Goal: Information Seeking & Learning: Learn about a topic

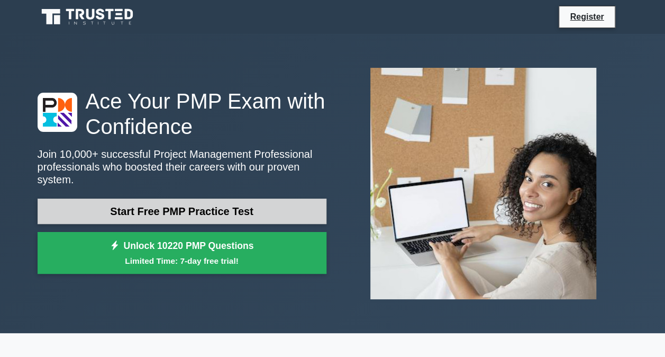
click at [214, 199] on link "Start Free PMP Practice Test" at bounding box center [182, 210] width 289 height 25
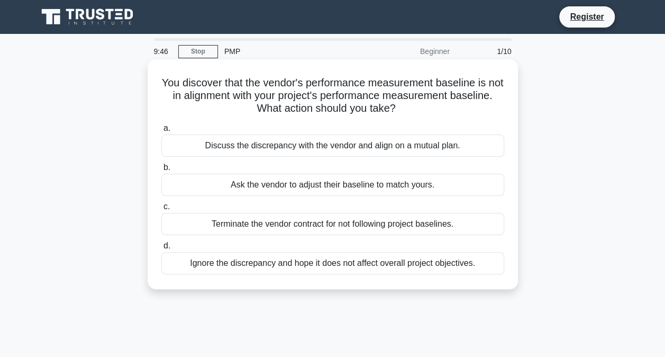
click at [346, 149] on div "Discuss the discrepancy with the vendor and align on a mutual plan." at bounding box center [332, 145] width 343 height 22
click at [161, 132] on input "a. Discuss the discrepancy with the vendor and align on a mutual plan." at bounding box center [161, 128] width 0 height 7
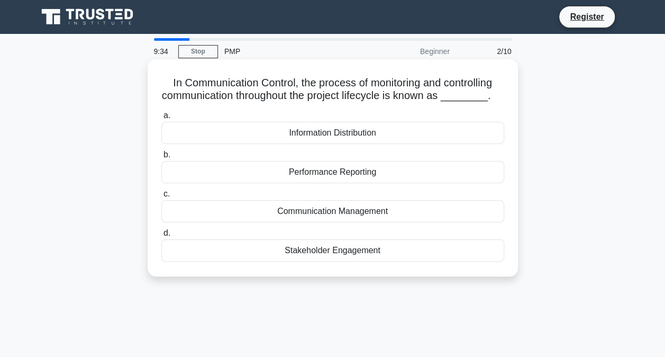
click at [316, 247] on div "Stakeholder Engagement" at bounding box center [332, 250] width 343 height 22
click at [161, 236] on input "d. Stakeholder Engagement" at bounding box center [161, 233] width 0 height 7
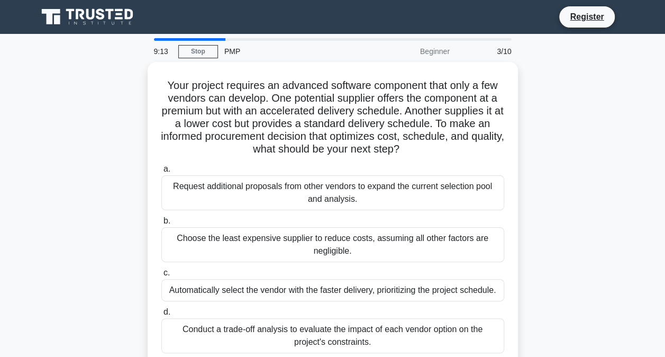
scroll to position [53, 0]
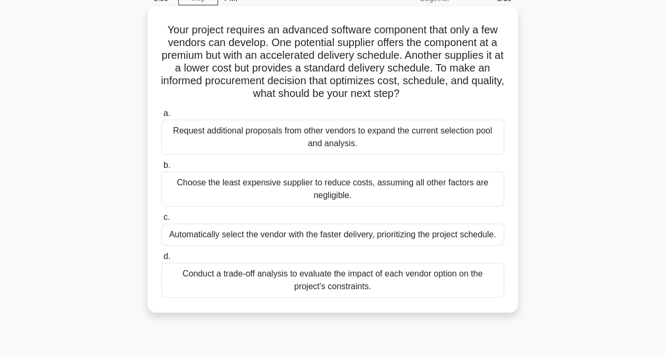
click at [274, 289] on div "Conduct a trade-off analysis to evaluate the impact of each vendor option on th…" at bounding box center [332, 279] width 343 height 35
click at [161, 260] on input "d. Conduct a trade-off analysis to evaluate the impact of each vendor option on…" at bounding box center [161, 256] width 0 height 7
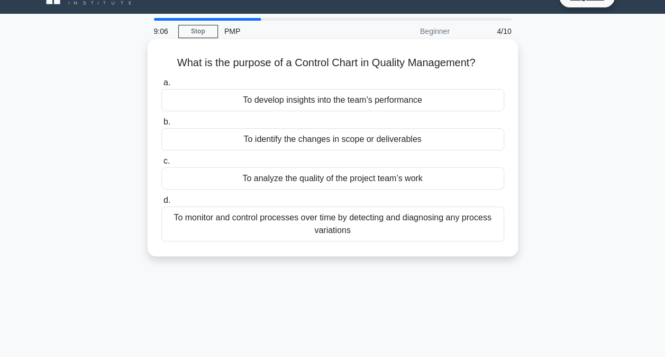
scroll to position [0, 0]
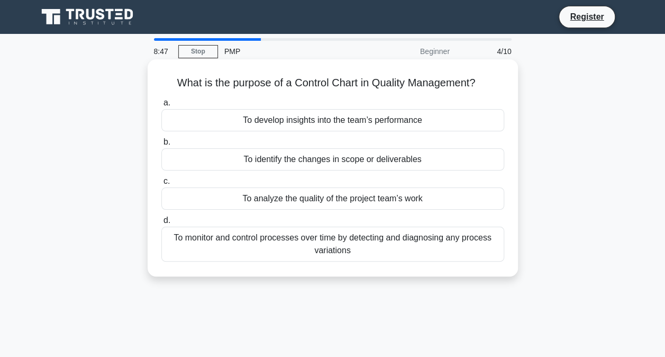
click at [223, 239] on div "To monitor and control processes over time by detecting and diagnosing any proc…" at bounding box center [332, 243] width 343 height 35
click at [161, 224] on input "d. To monitor and control processes over time by detecting and diagnosing any p…" at bounding box center [161, 220] width 0 height 7
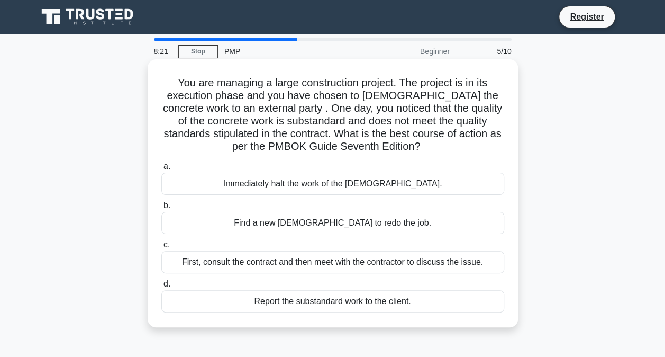
click at [404, 261] on div "First, consult the contract and then meet with the contractor to discuss the is…" at bounding box center [332, 262] width 343 height 22
click at [161, 248] on input "c. First, consult the contract and then meet with the contractor to discuss the…" at bounding box center [161, 244] width 0 height 7
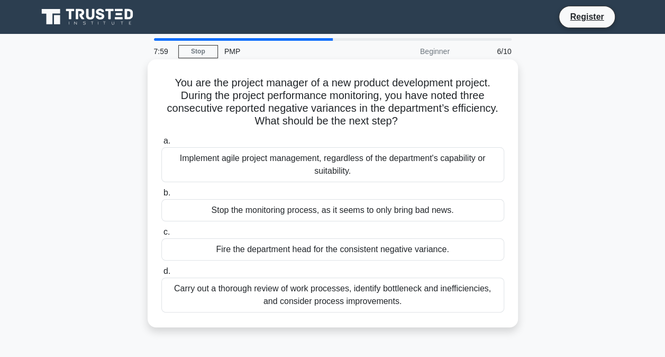
click at [229, 299] on div "Carry out a thorough review of work processes, identify bottleneck and ineffici…" at bounding box center [332, 294] width 343 height 35
click at [161, 275] on input "d. Carry out a thorough review of work processes, identify bottleneck and ineff…" at bounding box center [161, 271] width 0 height 7
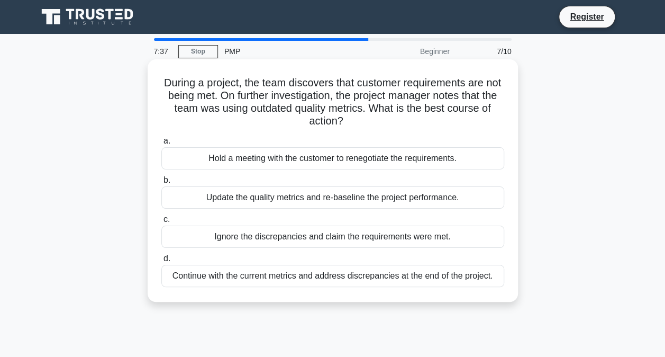
click at [295, 200] on div "Update the quality metrics and re-baseline the project performance." at bounding box center [332, 197] width 343 height 22
click at [161, 184] on input "b. Update the quality metrics and re-baseline the project performance." at bounding box center [161, 180] width 0 height 7
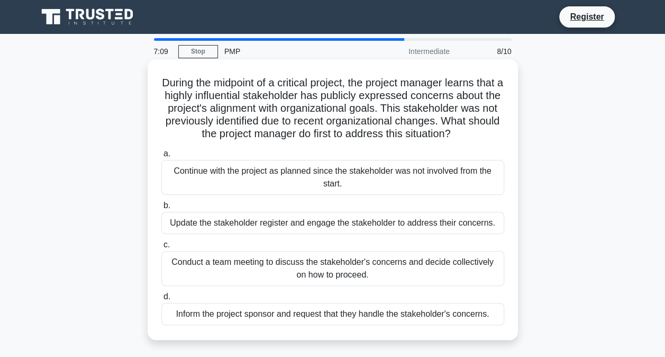
click at [311, 261] on label "c. Conduct a team meeting to discuss the stakeholder's concerns and decide coll…" at bounding box center [332, 262] width 343 height 48
click at [161, 248] on input "c. Conduct a team meeting to discuss the stakeholder's concerns and decide coll…" at bounding box center [161, 244] width 0 height 7
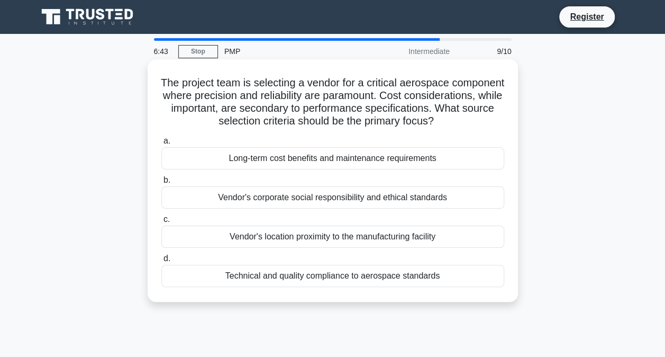
click at [330, 287] on div "Technical and quality compliance to aerospace standards" at bounding box center [332, 276] width 343 height 22
click at [161, 262] on input "d. Technical and quality compliance to aerospace standards" at bounding box center [161, 258] width 0 height 7
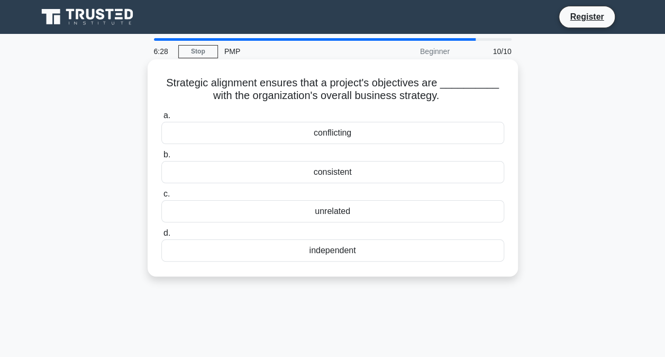
click at [362, 176] on div "consistent" at bounding box center [332, 172] width 343 height 22
click at [161, 158] on input "b. consistent" at bounding box center [161, 154] width 0 height 7
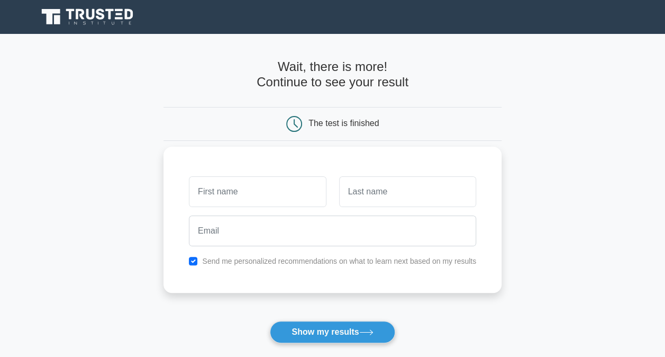
click at [300, 196] on input "text" at bounding box center [257, 191] width 137 height 31
type input "[PERSON_NAME]"
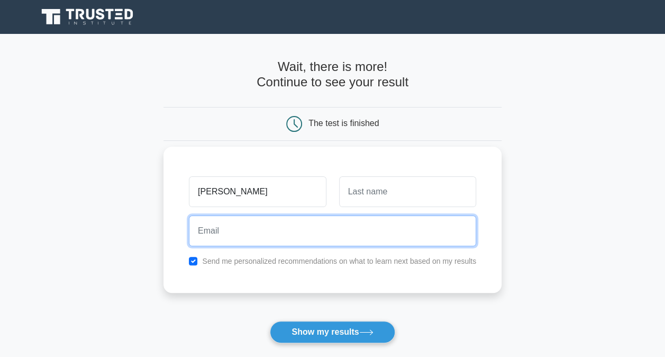
click at [311, 231] on input "email" at bounding box center [332, 230] width 287 height 31
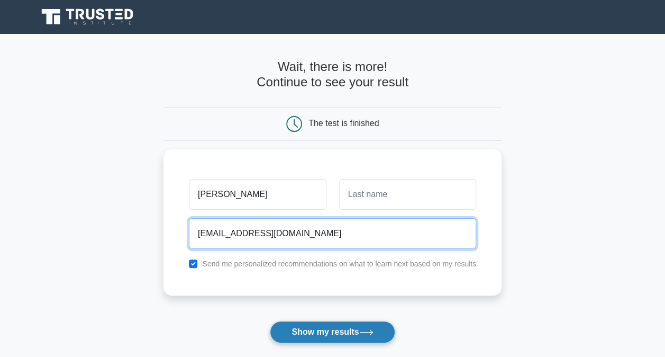
type input "[EMAIL_ADDRESS][DOMAIN_NAME]"
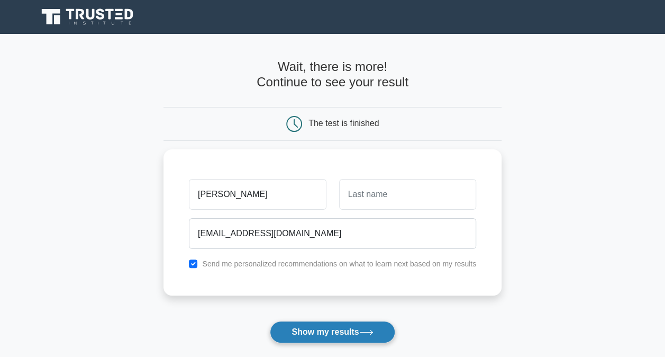
click at [310, 329] on button "Show my results" at bounding box center [332, 332] width 125 height 22
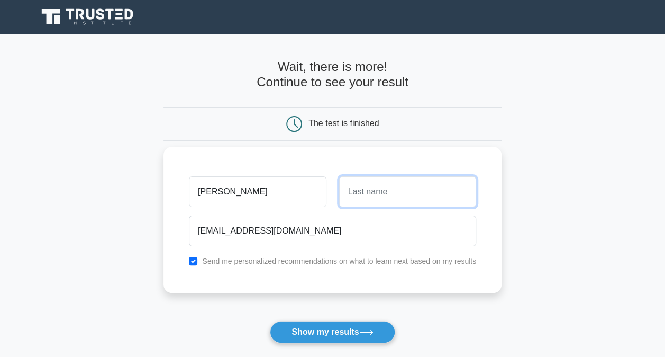
click at [432, 194] on input "text" at bounding box center [407, 191] width 137 height 31
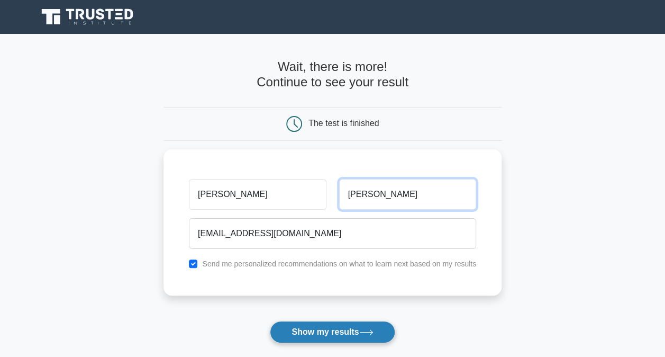
type input "[PERSON_NAME]"
click at [344, 328] on button "Show my results" at bounding box center [332, 332] width 125 height 22
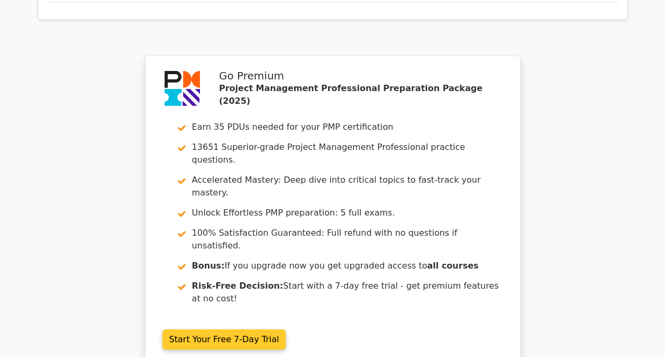
scroll to position [1791, 0]
